Goal: Task Accomplishment & Management: Manage account settings

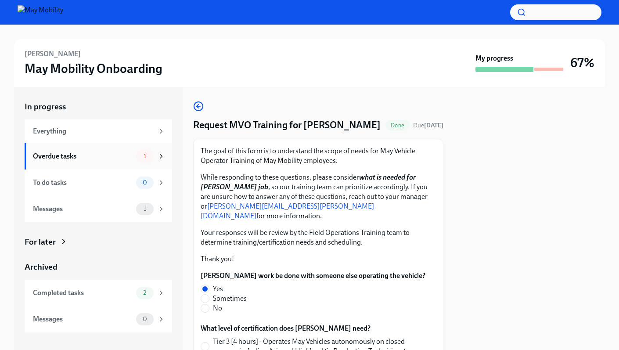
click at [91, 157] on div "Overdue tasks" at bounding box center [83, 156] width 100 height 10
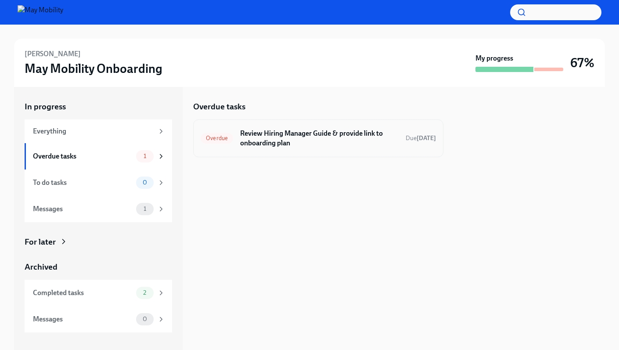
click at [335, 141] on h6 "Review Hiring Manager Guide & provide link to onboarding plan" at bounding box center [319, 138] width 159 height 19
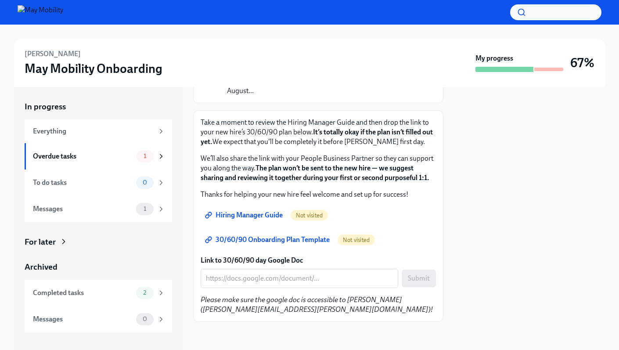
scroll to position [104, 0]
click at [271, 214] on span "Hiring Manager Guide" at bounding box center [245, 215] width 76 height 9
click at [300, 237] on span "30/60/90 Onboarding Plan Template" at bounding box center [268, 239] width 123 height 9
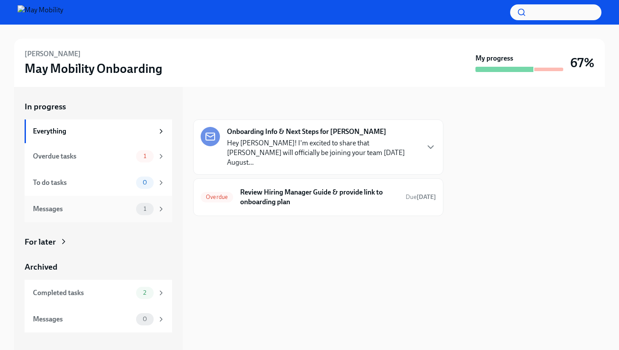
click at [109, 209] on div "Messages" at bounding box center [83, 209] width 100 height 10
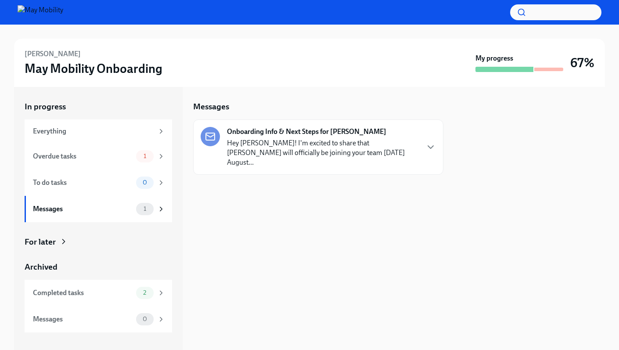
click at [304, 143] on p "Hey [PERSON_NAME]! I'm excited to share that [PERSON_NAME] will officially be j…" at bounding box center [322, 152] width 191 height 29
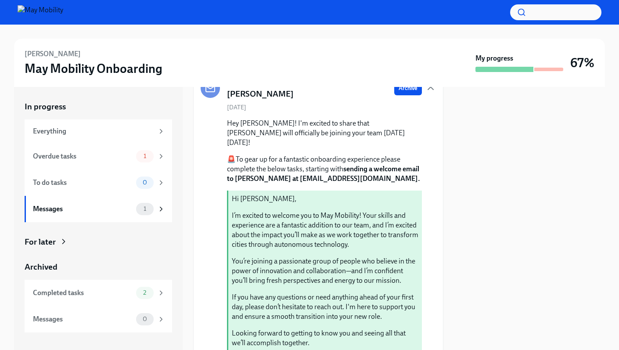
scroll to position [4, 0]
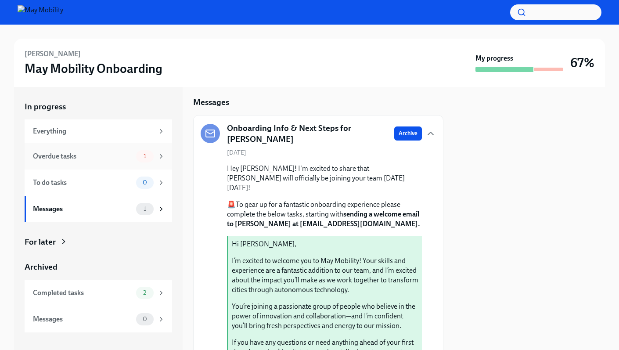
click at [97, 163] on div "Overdue tasks 1" at bounding box center [99, 156] width 148 height 26
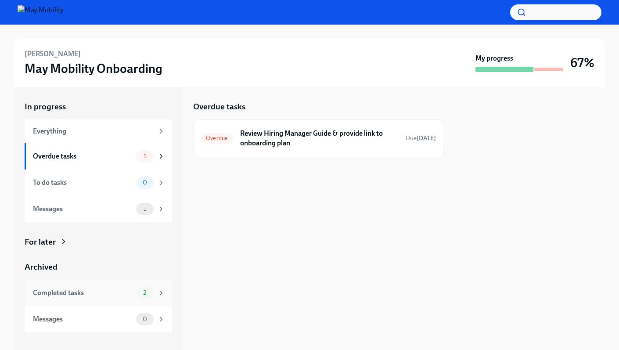
click at [75, 296] on div "Completed tasks" at bounding box center [83, 293] width 100 height 10
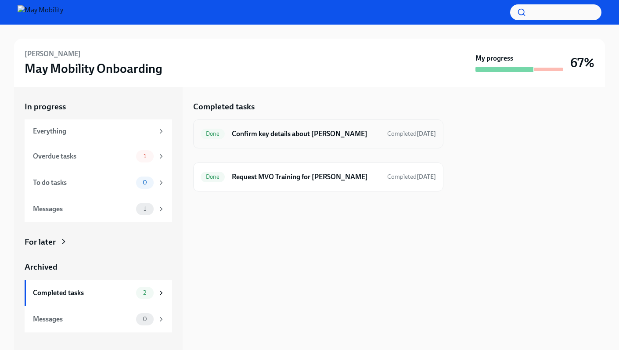
click at [316, 136] on h6 "Confirm key details about Chao" at bounding box center [306, 134] width 148 height 10
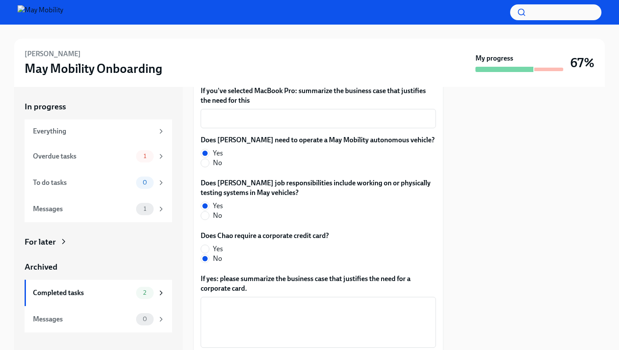
scroll to position [393, 0]
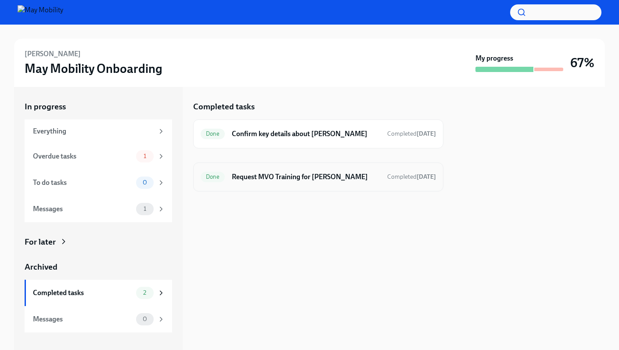
click at [265, 188] on div "Done Request MVO Training for Chao Chen Completed today" at bounding box center [318, 176] width 250 height 29
click at [113, 289] on div "Completed tasks" at bounding box center [83, 293] width 100 height 10
